Goal: Task Accomplishment & Management: Manage account settings

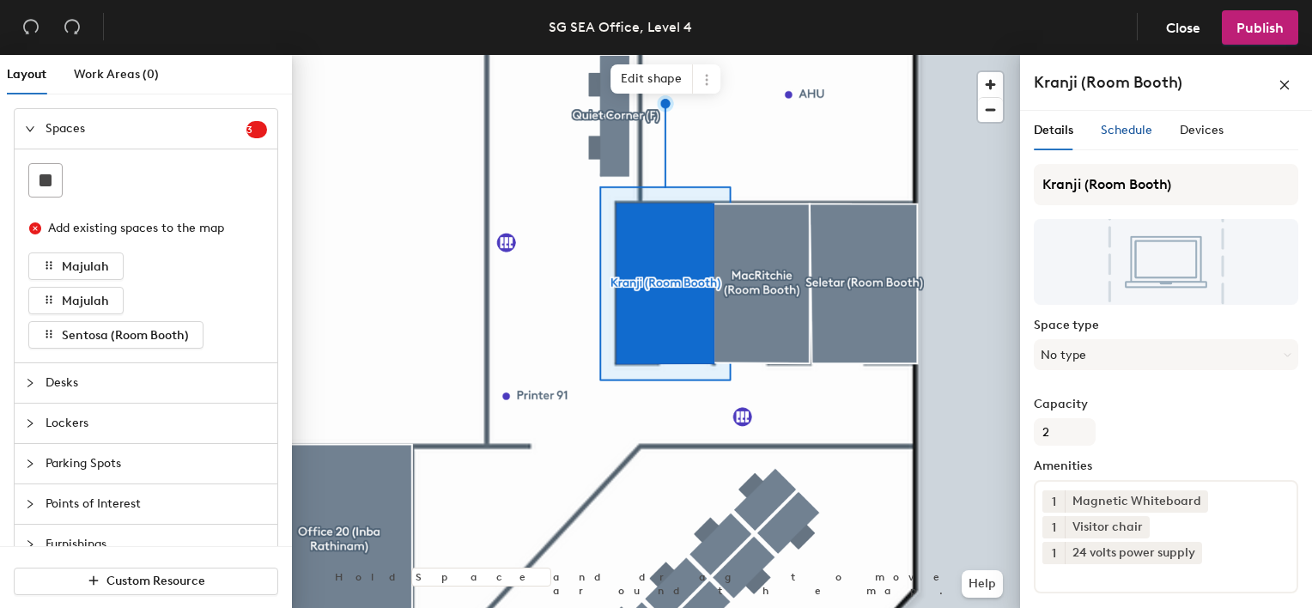
click at [1105, 130] on span "Schedule" at bounding box center [1127, 130] width 52 height 15
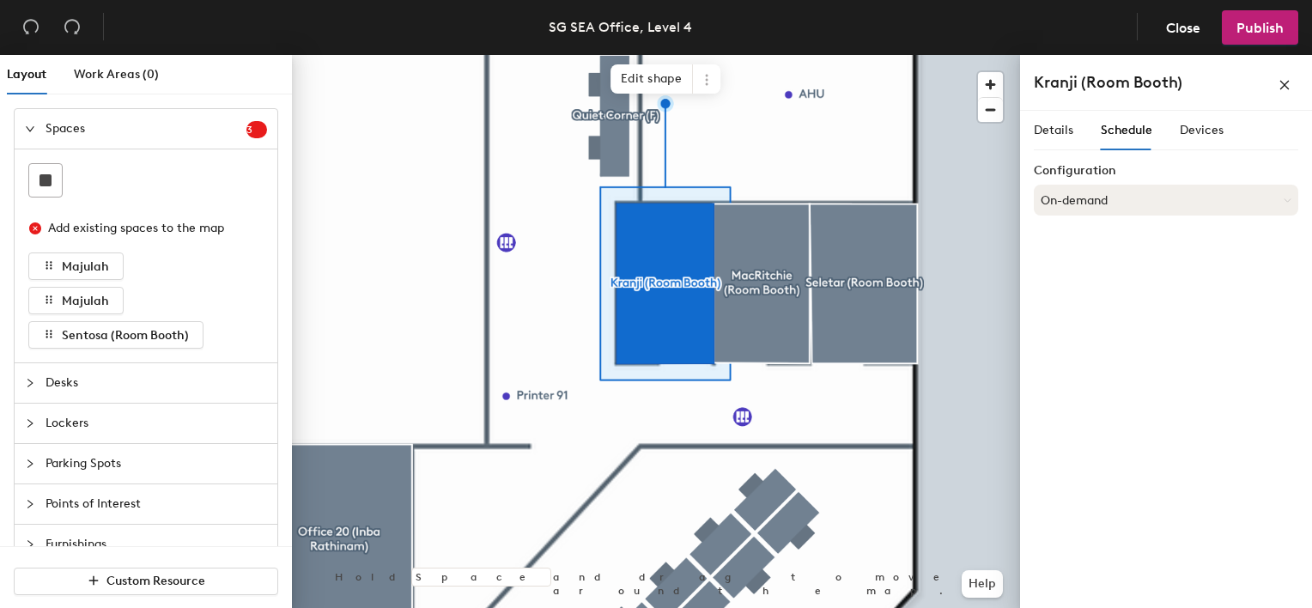
drag, startPoint x: 1120, startPoint y: 196, endPoint x: 1119, endPoint y: 210, distance: 13.8
click at [1120, 196] on button "On-demand" at bounding box center [1166, 200] width 264 height 31
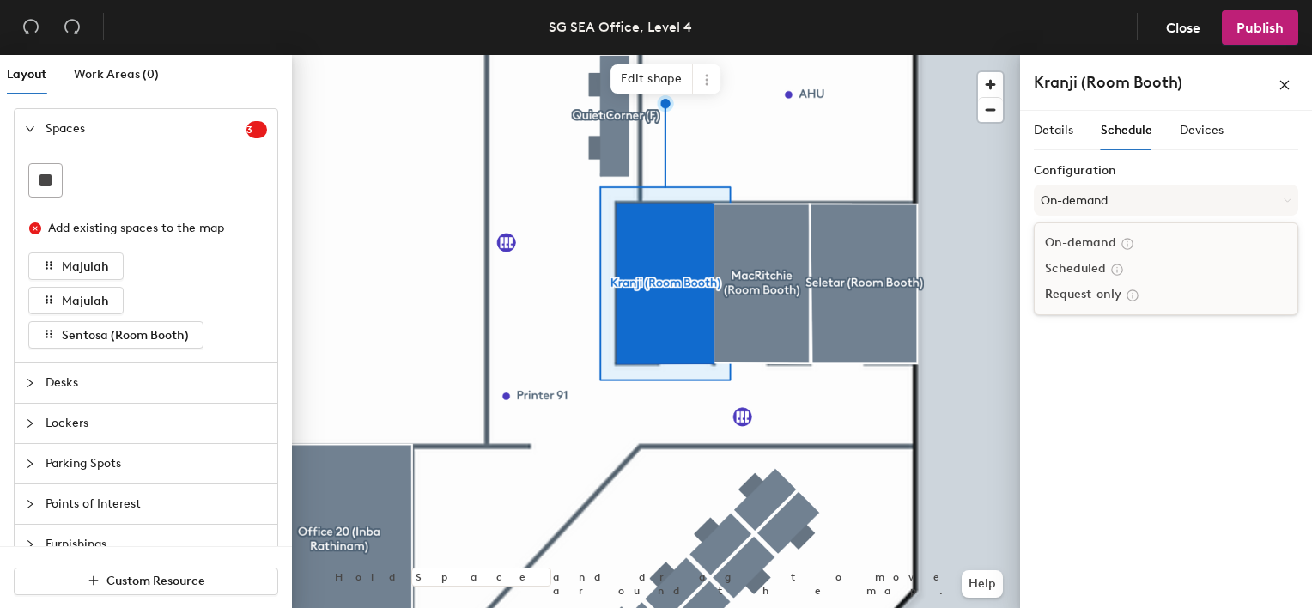
click at [1099, 265] on div "Scheduled" at bounding box center [1166, 269] width 263 height 26
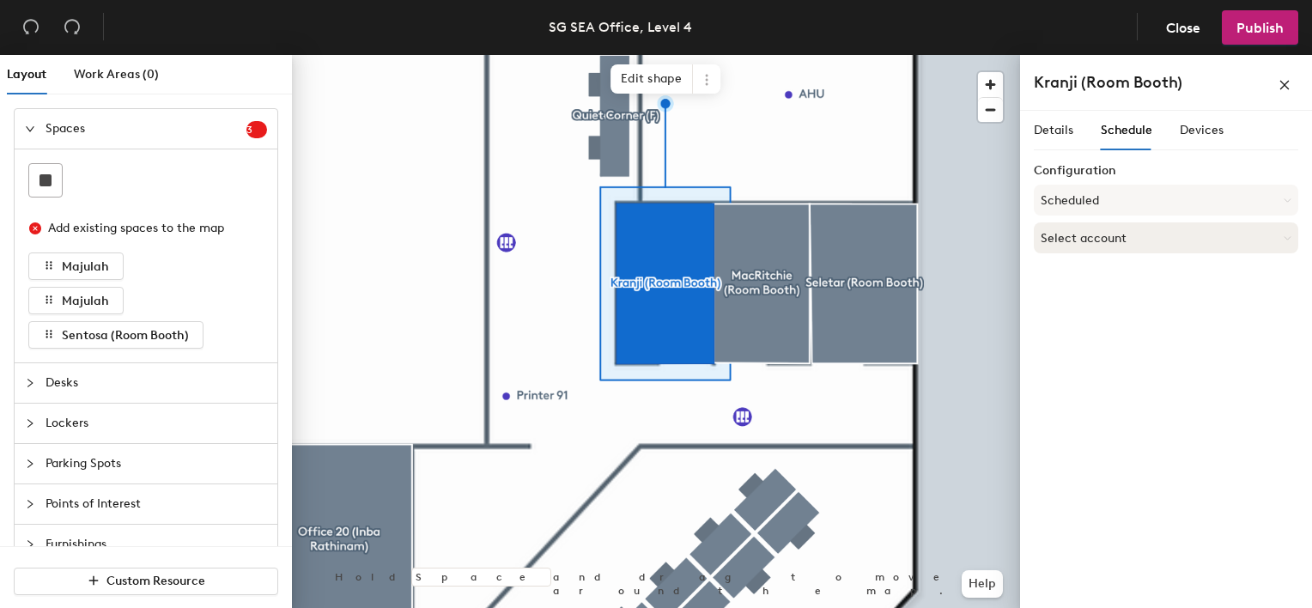
click at [1148, 239] on button "Select account" at bounding box center [1166, 237] width 264 height 31
click at [1072, 237] on button "Select account" at bounding box center [1166, 237] width 264 height 31
click at [1067, 238] on button "Select account" at bounding box center [1166, 237] width 264 height 31
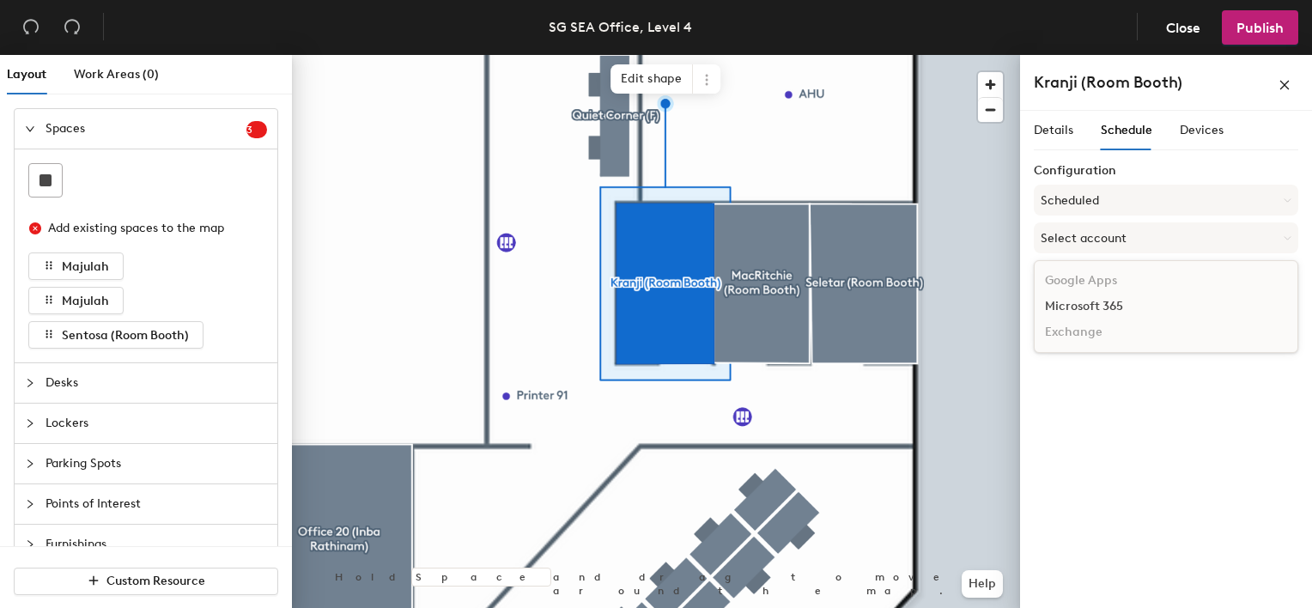
click at [1068, 307] on div "Microsoft 365" at bounding box center [1166, 307] width 263 height 26
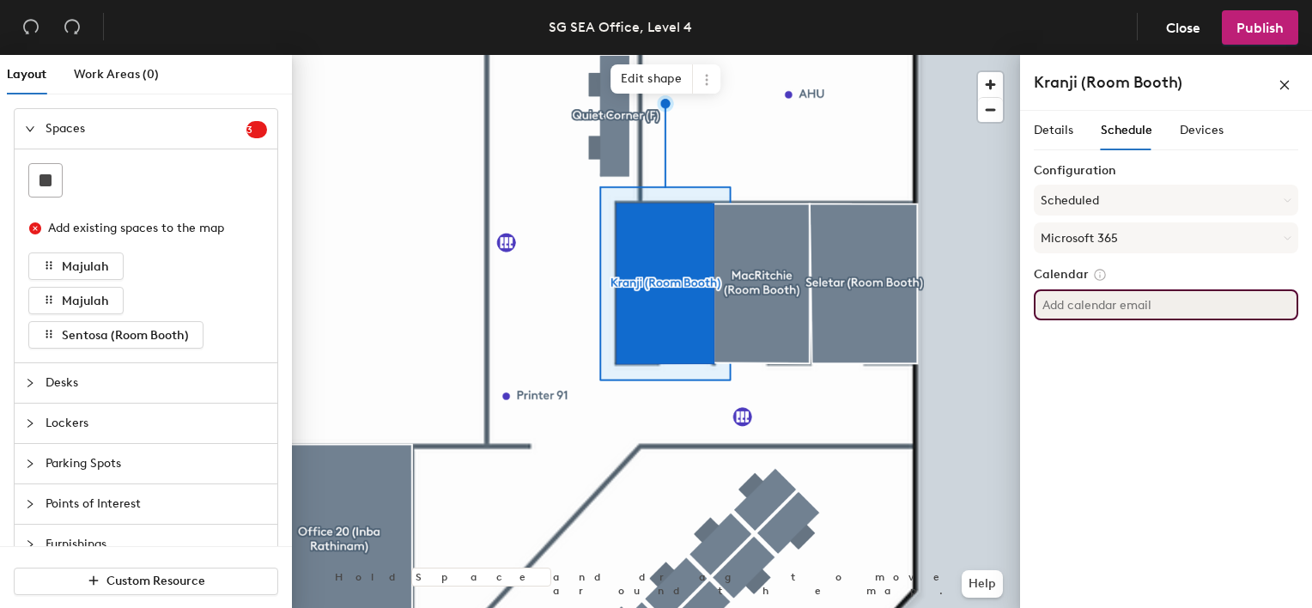
click at [1100, 305] on input at bounding box center [1166, 304] width 264 height 31
paste input "[EMAIL_ADDRESS][DOMAIN_NAME]"
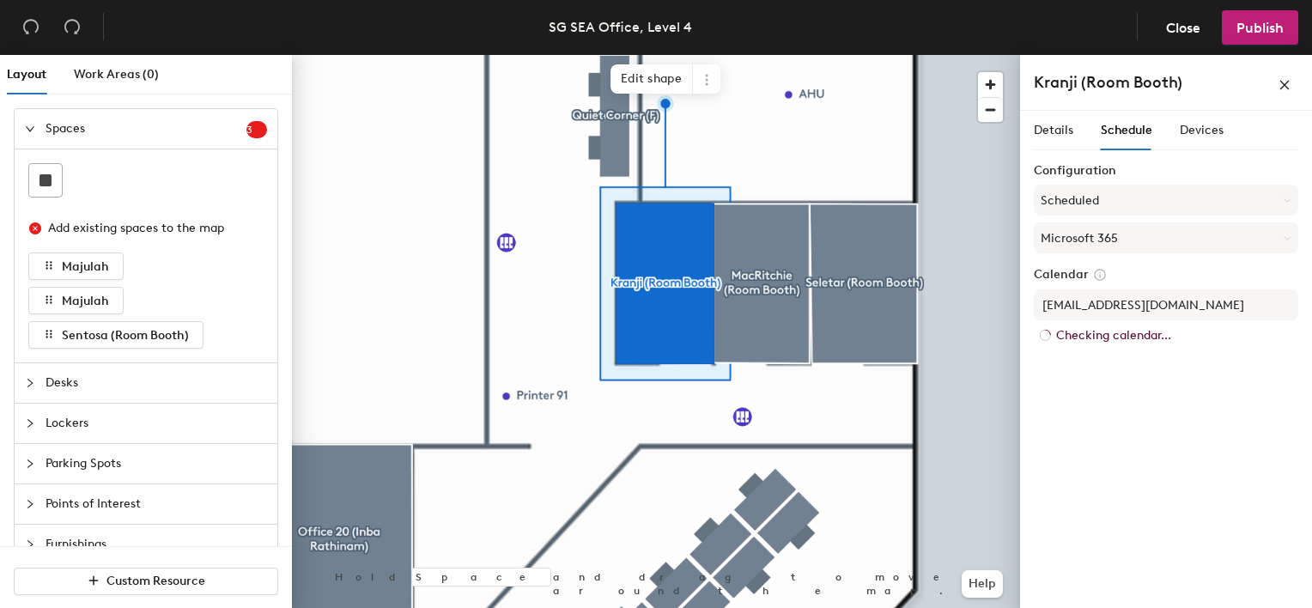
click at [1106, 385] on div "Details Schedule Devices Configuration Scheduled Microsoft 365 Calendar [EMAIL_…" at bounding box center [1166, 363] width 292 height 504
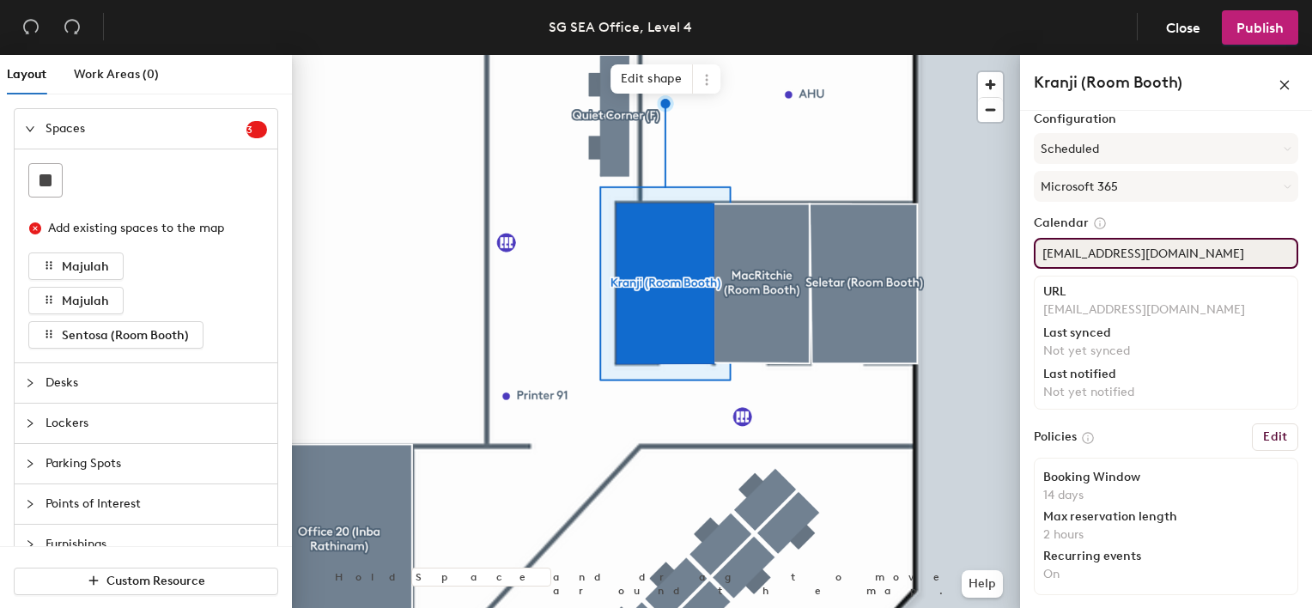
scroll to position [0, 5]
drag, startPoint x: 1037, startPoint y: 250, endPoint x: 1315, endPoint y: 237, distance: 277.6
click at [1311, 237] on html "Skip navigation Schedule Office People Analytics Visits Deliveries Services Man…" at bounding box center [656, 304] width 1312 height 608
paste input "SIN-Kranji"
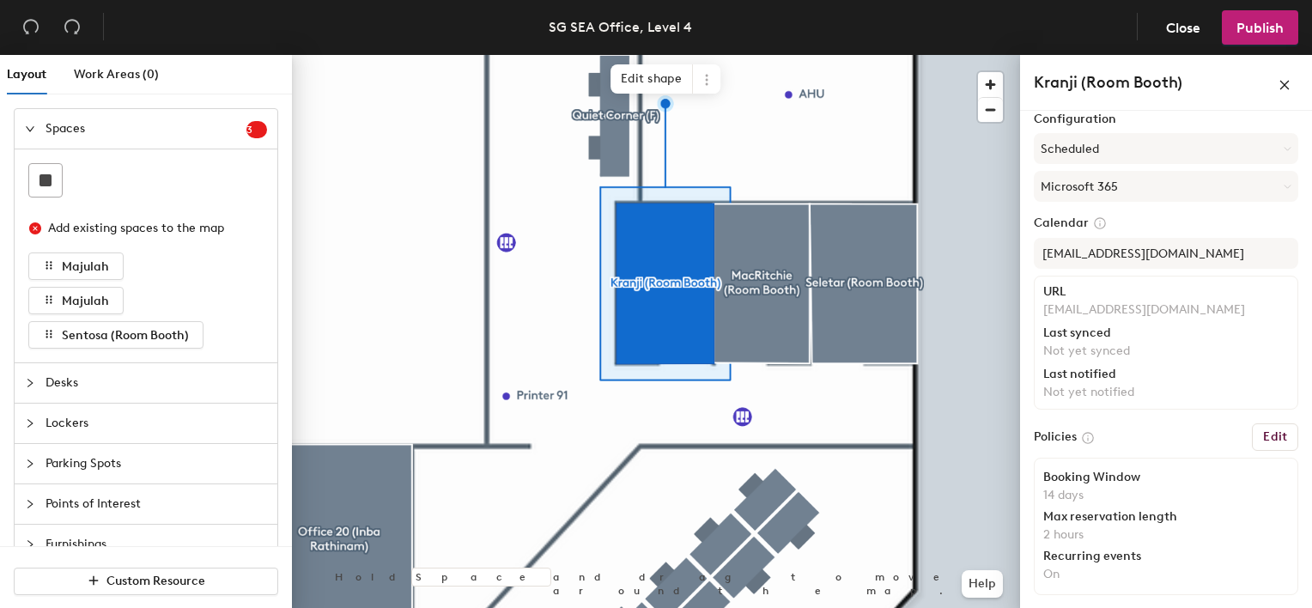
scroll to position [0, 0]
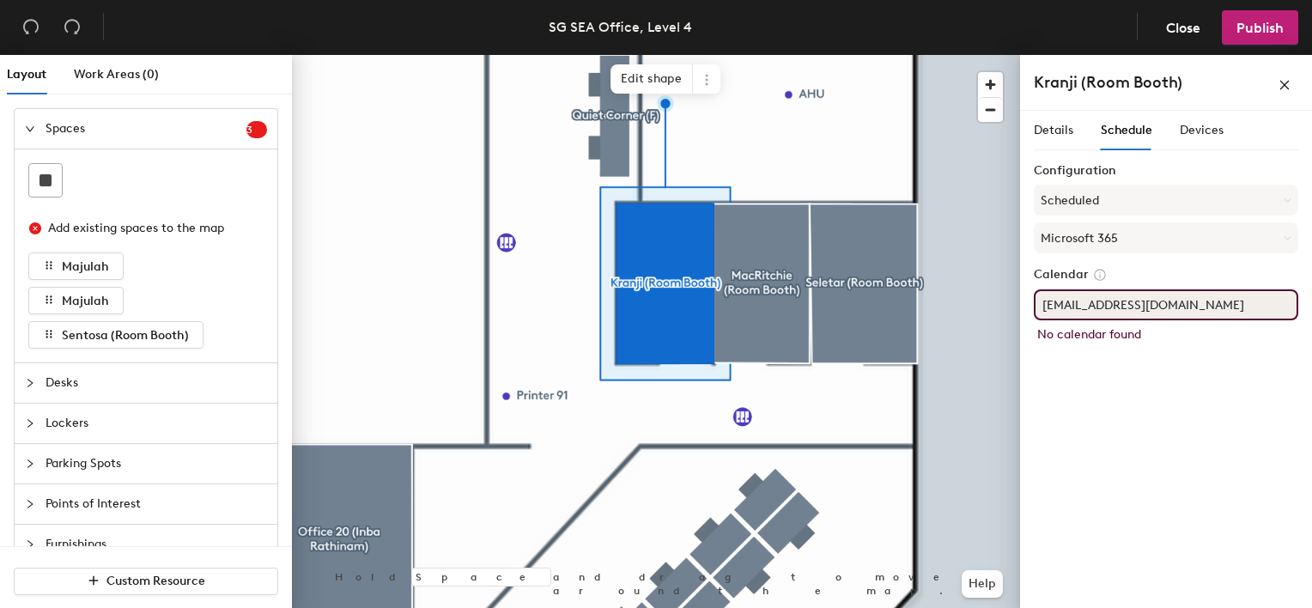
click at [1068, 304] on input "[EMAIL_ADDRESS][DOMAIN_NAME]" at bounding box center [1166, 304] width 264 height 31
type input "[EMAIL_ADDRESS][DOMAIN_NAME]"
click at [1167, 353] on div "Configuration Scheduled Microsoft 365 Calendar [EMAIL_ADDRESS][DOMAIN_NAME] No …" at bounding box center [1166, 260] width 264 height 192
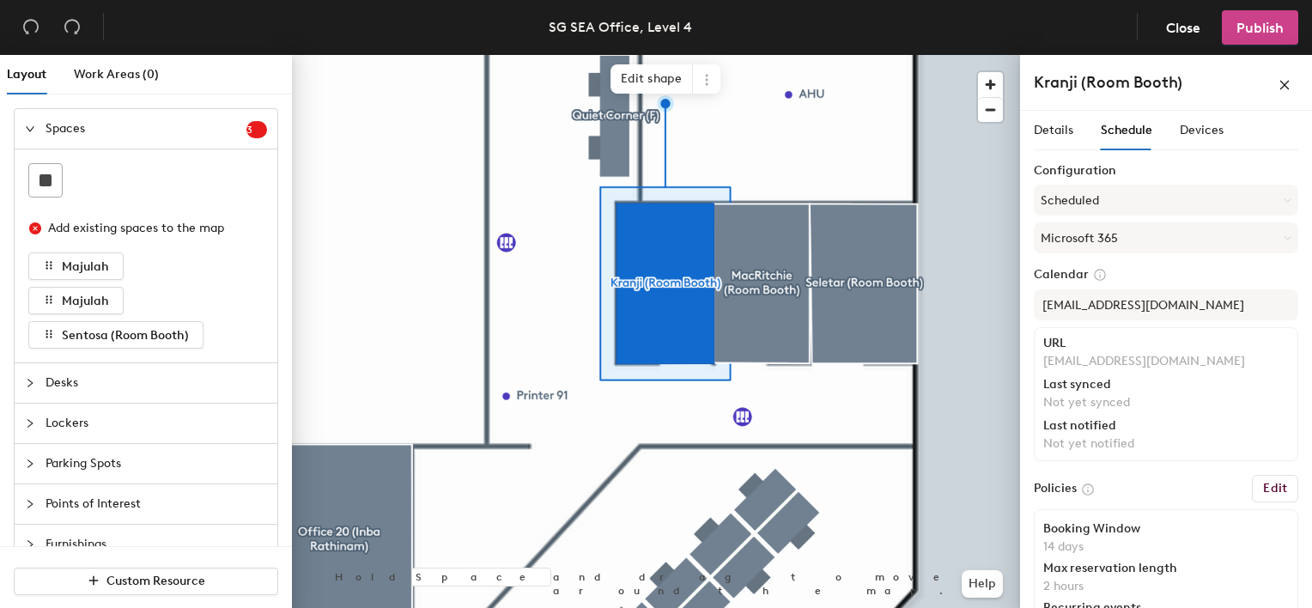
click at [1250, 26] on span "Publish" at bounding box center [1259, 28] width 47 height 16
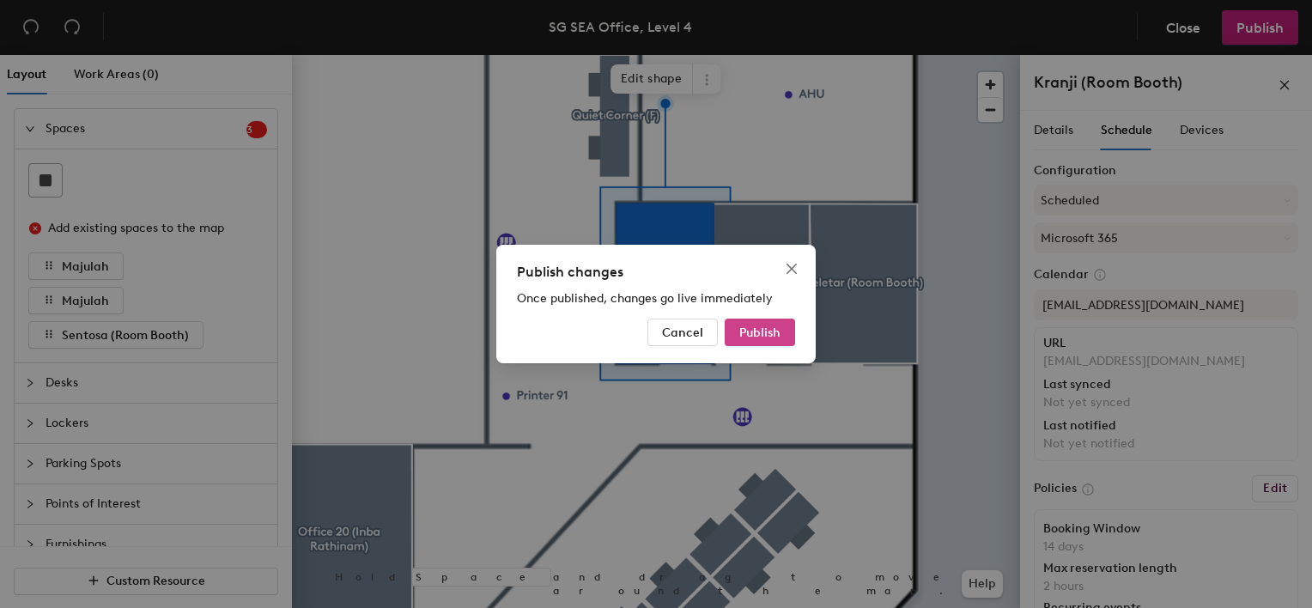
click at [769, 332] on span "Publish" at bounding box center [759, 332] width 41 height 15
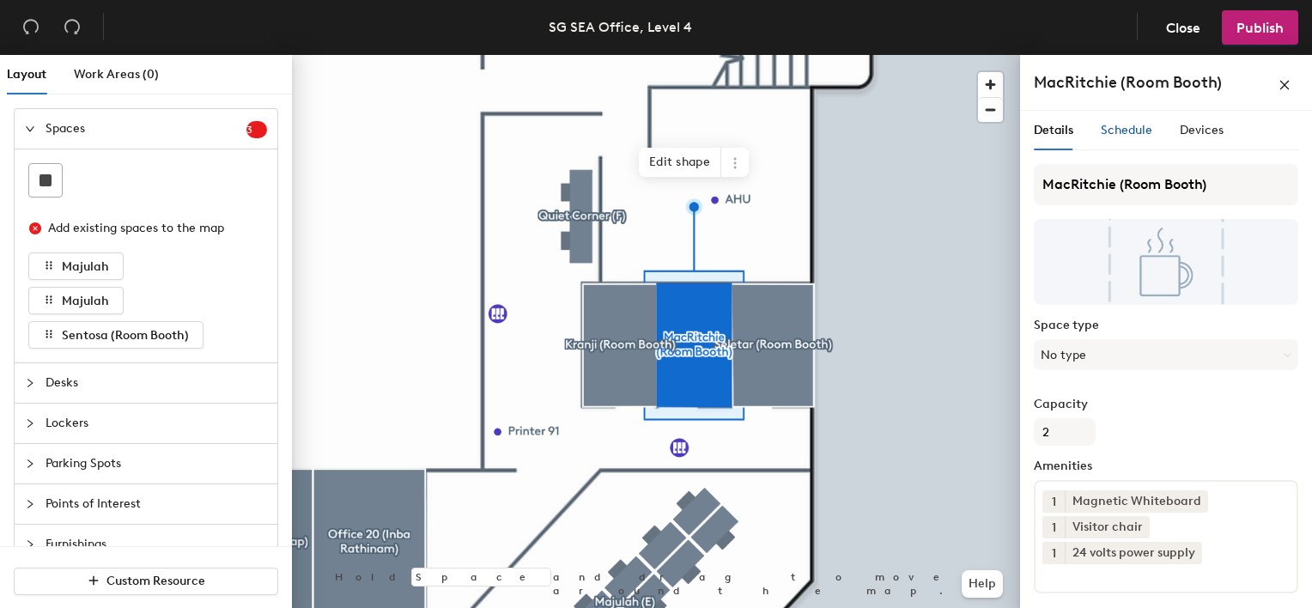
click at [1130, 127] on span "Schedule" at bounding box center [1127, 130] width 52 height 15
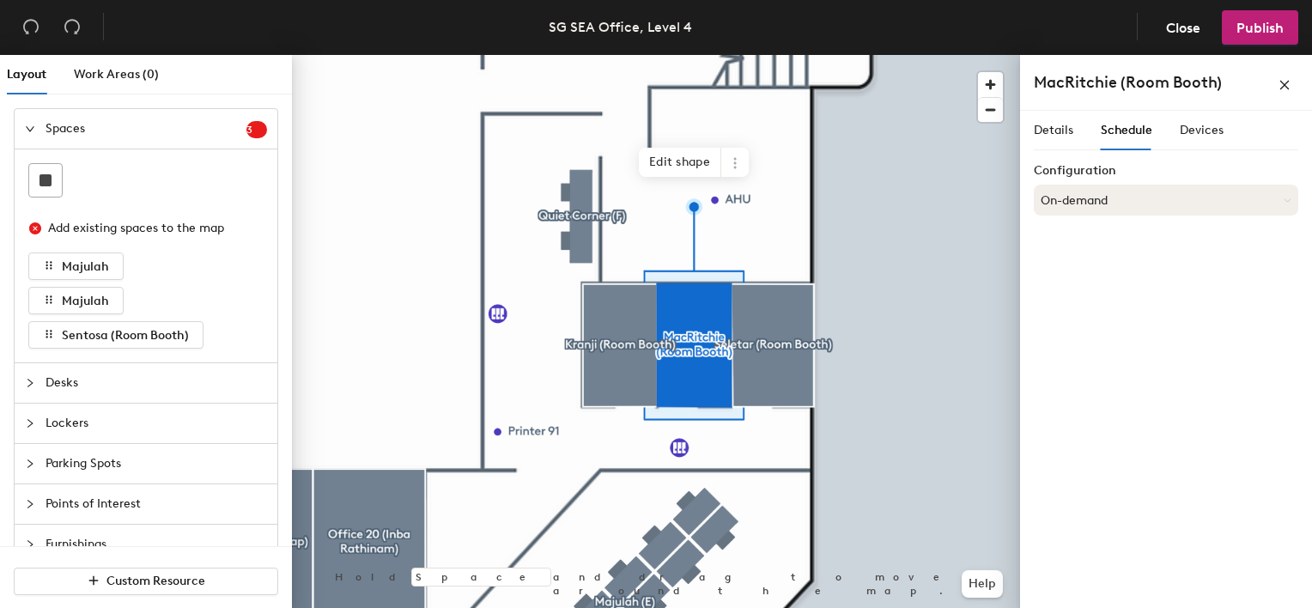
click at [1131, 206] on button "On-demand" at bounding box center [1166, 200] width 264 height 31
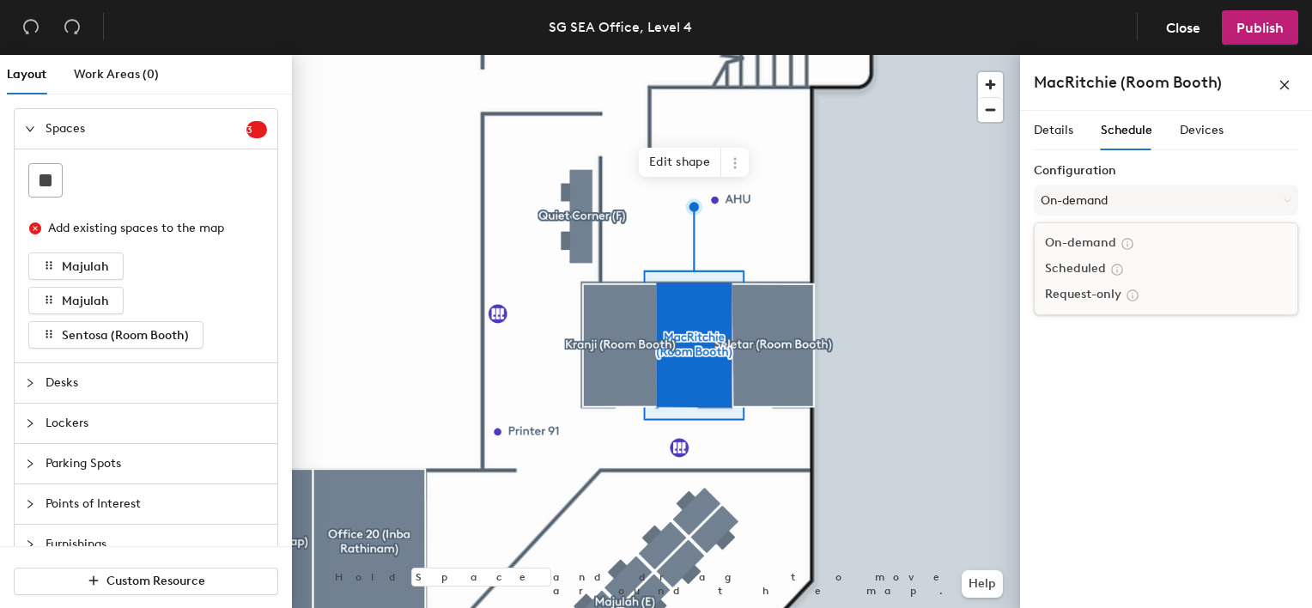
click at [1106, 266] on div at bounding box center [1115, 268] width 19 height 19
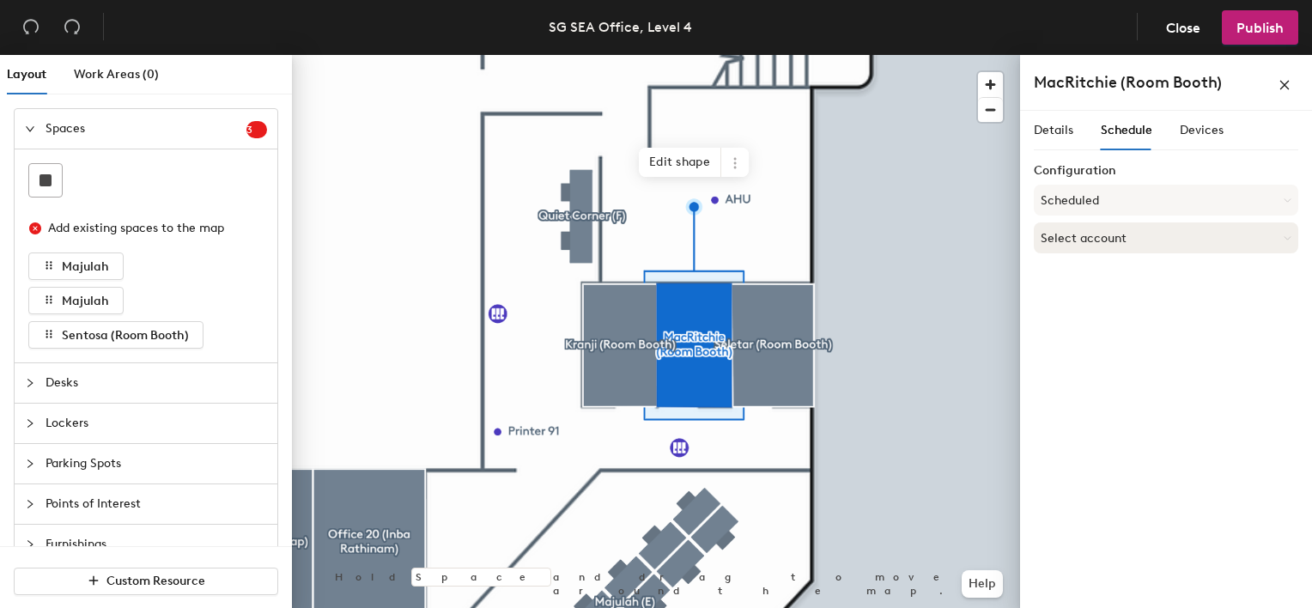
click at [1092, 240] on button "Select account" at bounding box center [1166, 237] width 264 height 31
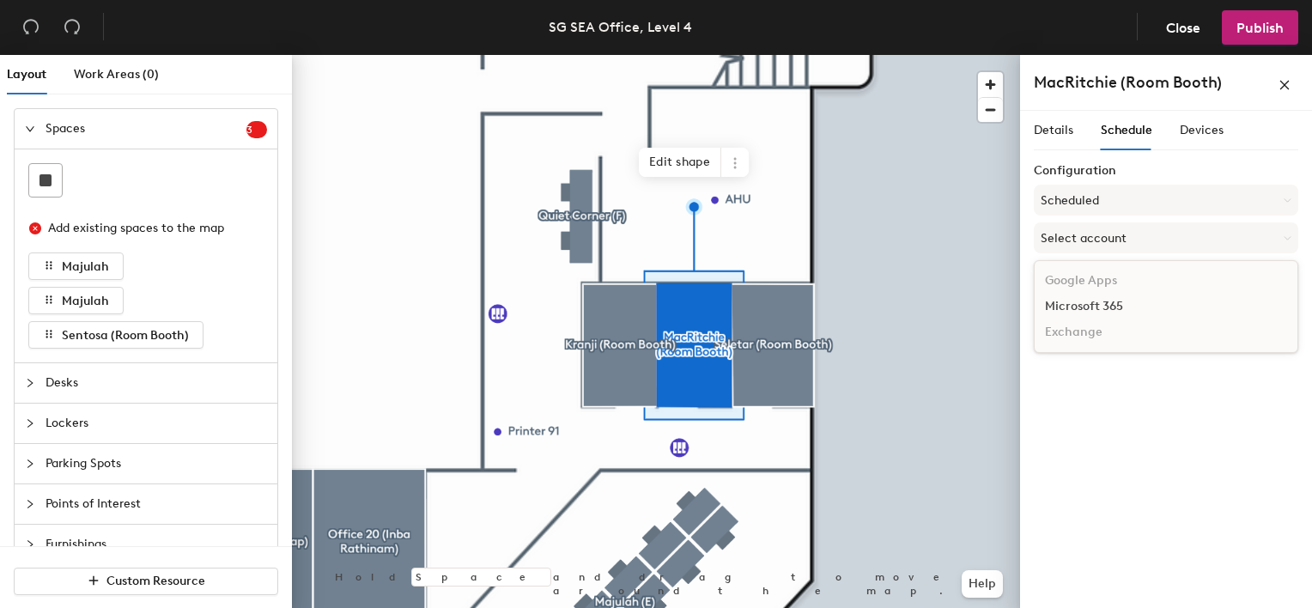
click at [1084, 302] on div "Microsoft 365" at bounding box center [1166, 307] width 263 height 26
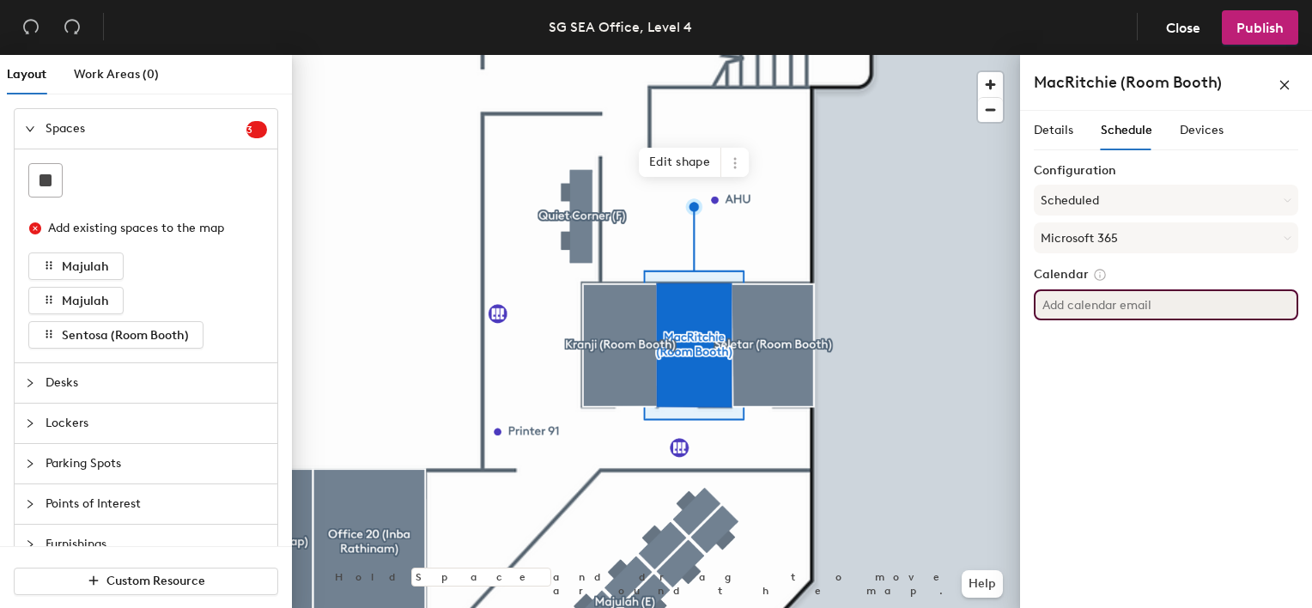
click at [1139, 309] on input at bounding box center [1166, 304] width 264 height 31
paste input "[EMAIL_ADDRESS][DOMAIN_NAME]"
type input "[EMAIL_ADDRESS][DOMAIN_NAME]"
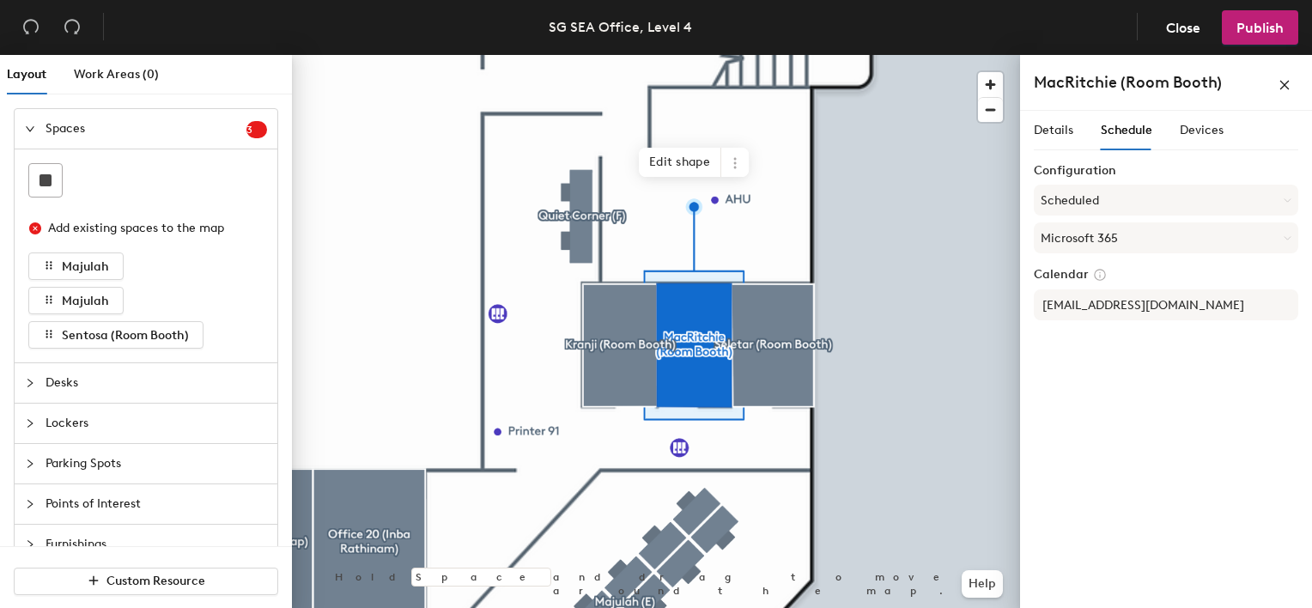
click at [1166, 391] on div "Details Schedule Devices Configuration Scheduled Microsoft 365 Calendar [EMAIL_…" at bounding box center [1166, 363] width 292 height 504
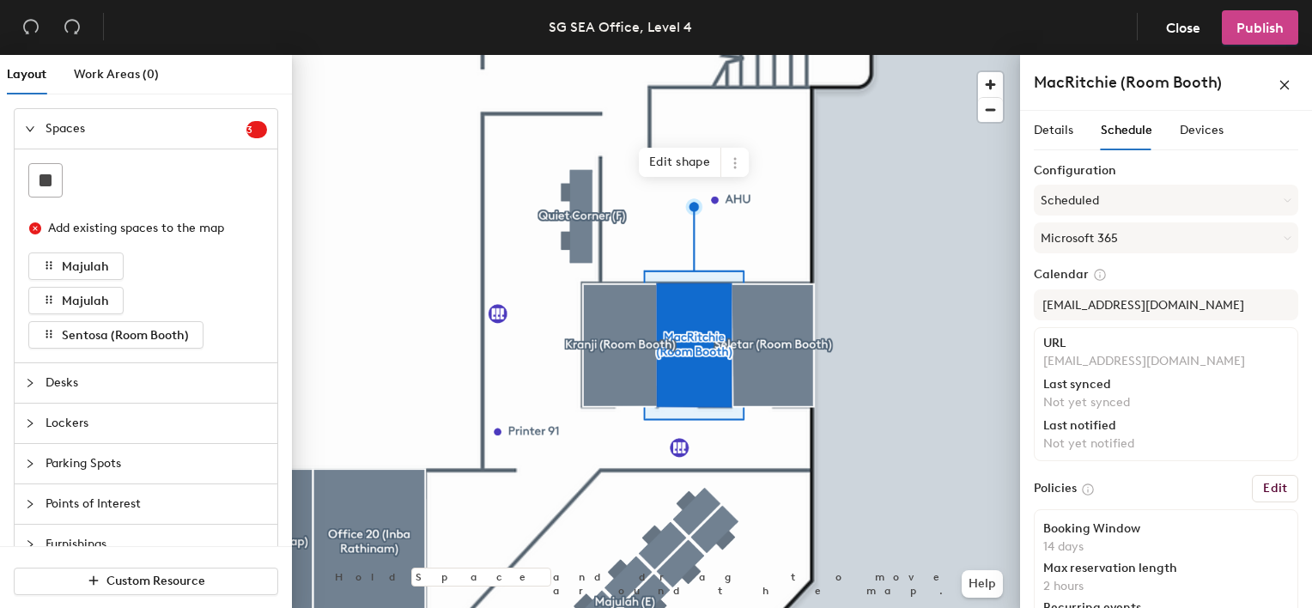
click at [1267, 31] on span "Publish" at bounding box center [1259, 28] width 47 height 16
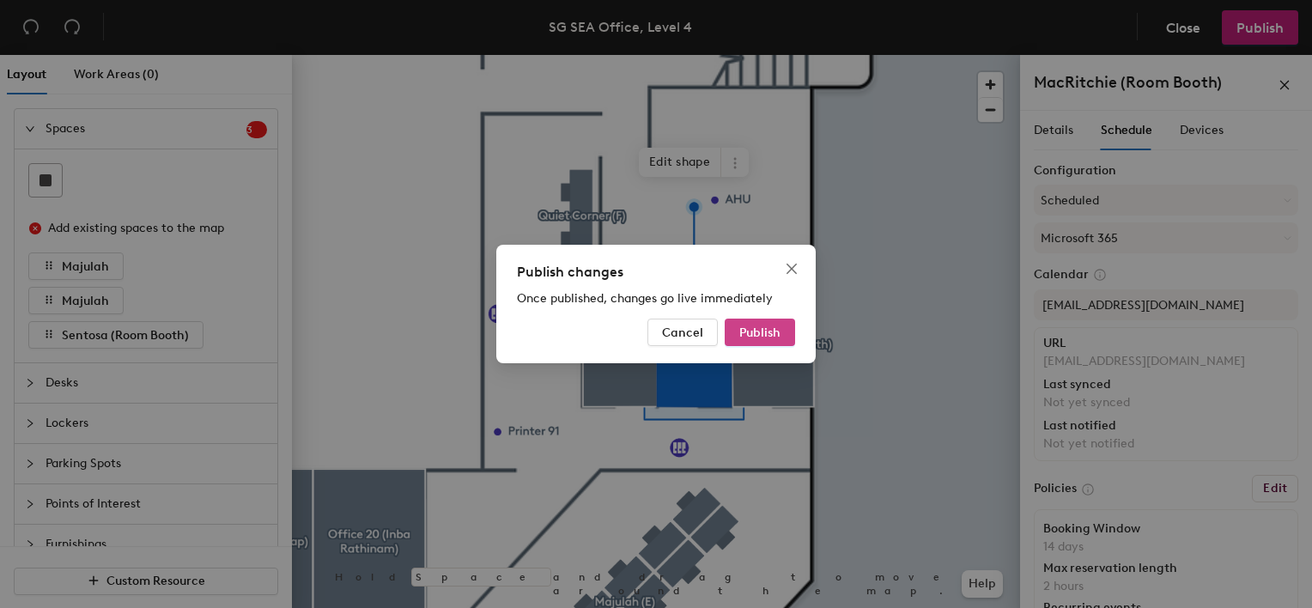
click at [748, 333] on span "Publish" at bounding box center [759, 332] width 41 height 15
